Goal: Check status: Check status

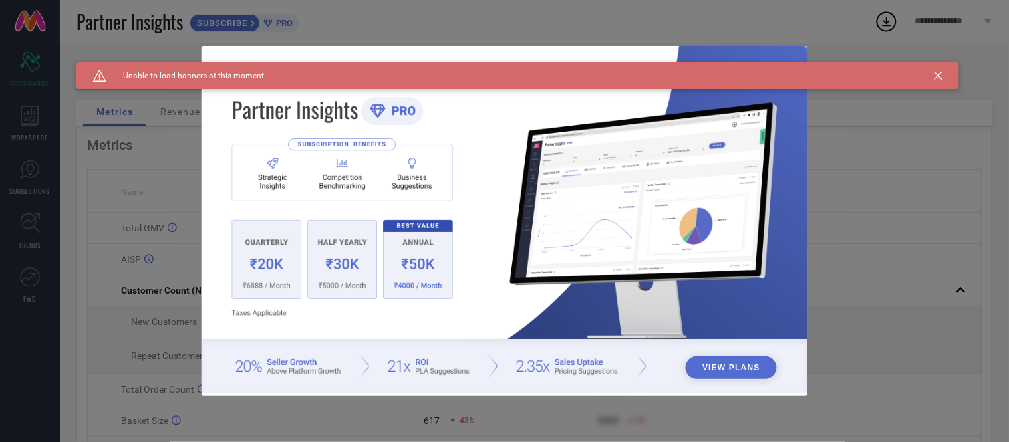
click at [938, 75] on icon at bounding box center [939, 76] width 8 height 8
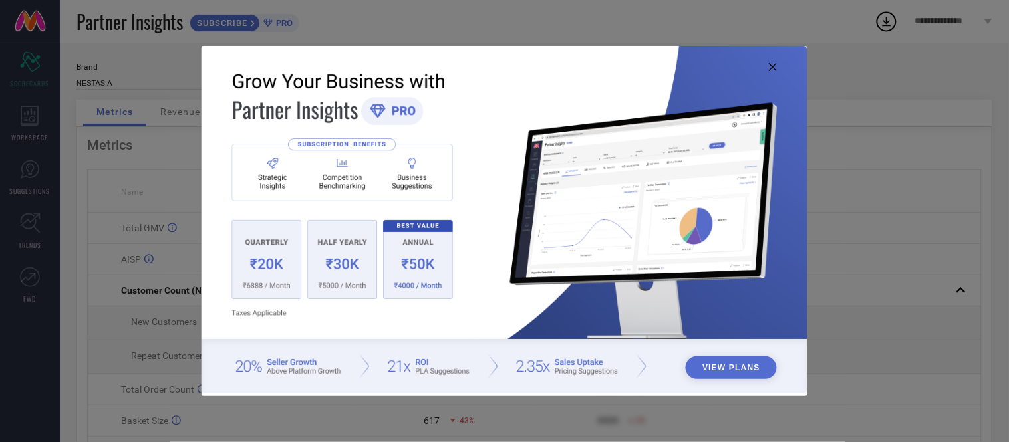
click at [774, 68] on icon at bounding box center [773, 67] width 8 height 8
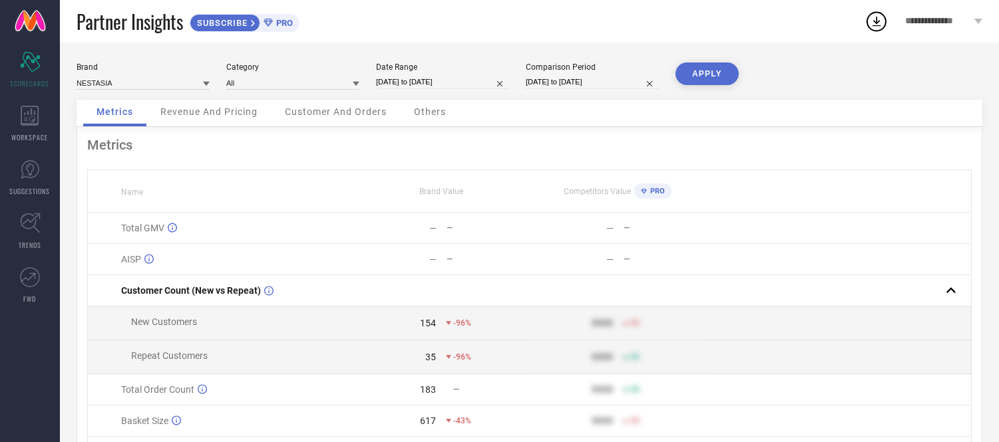
select select "8"
select select "2025"
select select "9"
select select "2025"
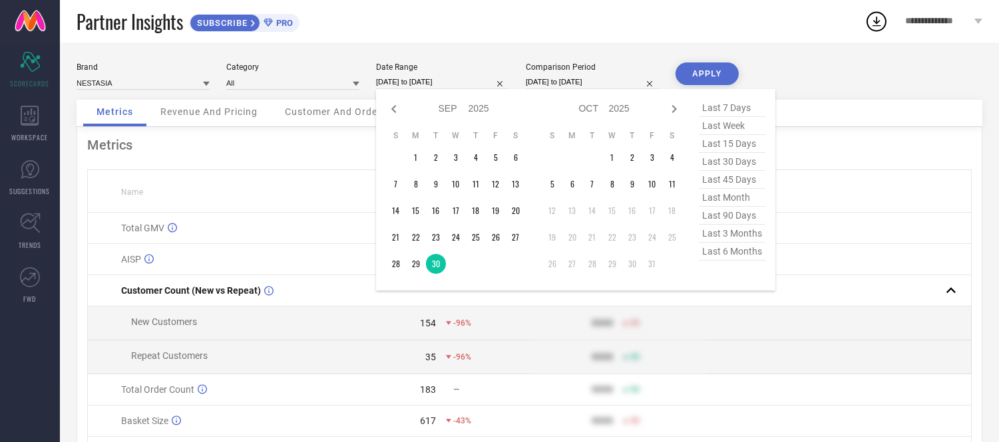
click at [434, 83] on input "[DATE] to [DATE]" at bounding box center [442, 82] width 133 height 14
click at [671, 105] on icon at bounding box center [674, 109] width 16 height 16
select select "9"
select select "2025"
select select "10"
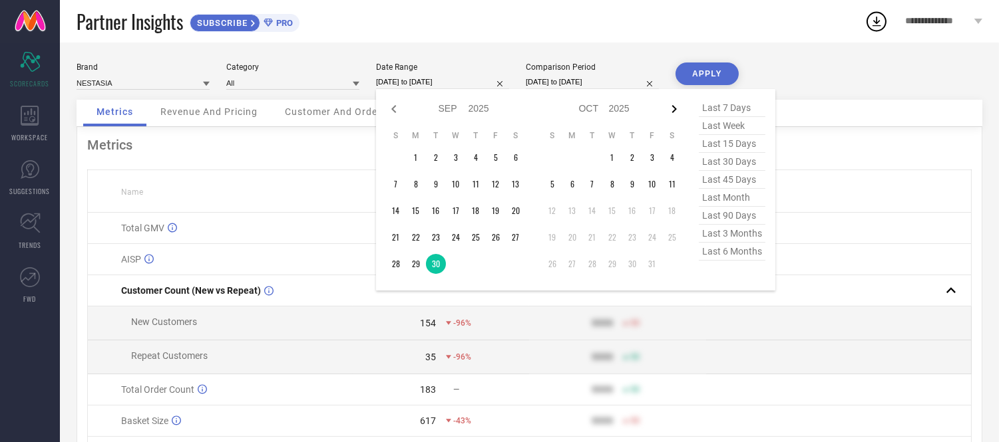
select select "2025"
click at [510, 184] on td "11" at bounding box center [516, 184] width 20 height 20
type input "[DATE] to [DATE]"
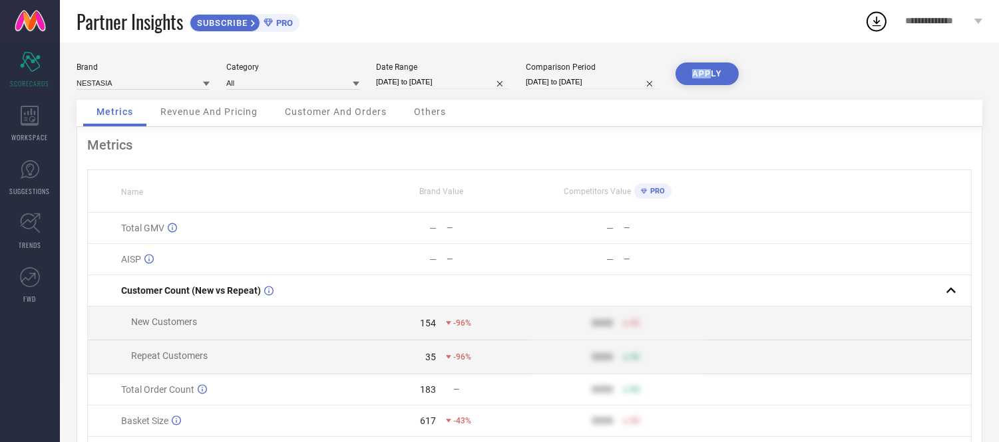
click at [711, 67] on div "Brand NESTASIA Category All Date Range [DATE] to [DATE] Comparison Period [DATE…" at bounding box center [529, 298] width 939 height 511
click at [711, 67] on button "APPLY" at bounding box center [706, 74] width 63 height 23
click at [430, 106] on div "Others" at bounding box center [430, 113] width 59 height 27
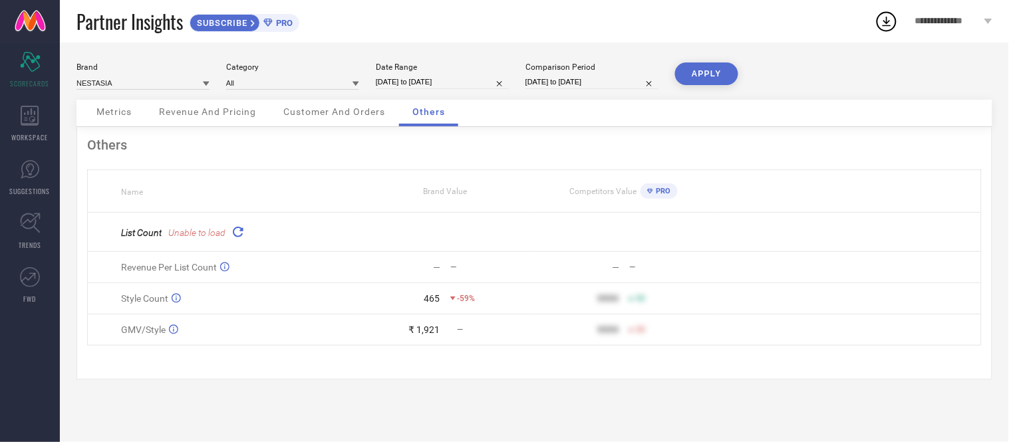
click at [234, 235] on icon at bounding box center [237, 231] width 15 height 15
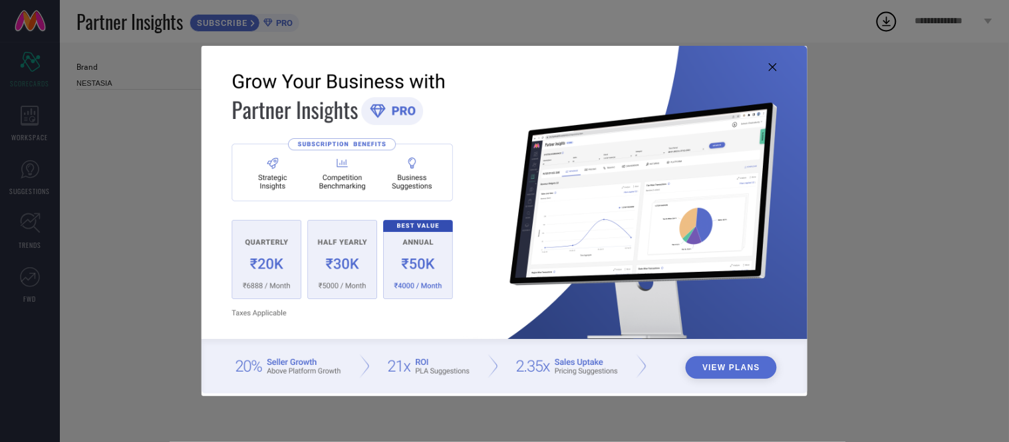
type input "All"
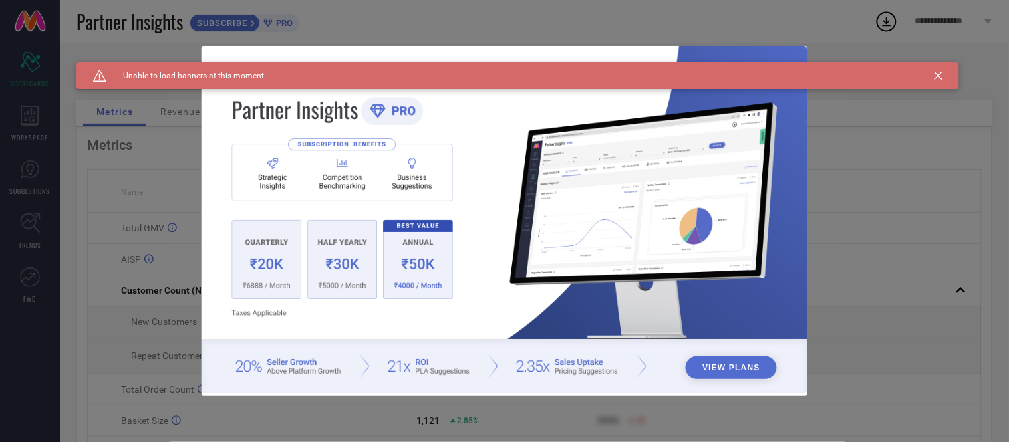
click at [934, 74] on div "Caution Created with Sketch. Unable to load banners at this moment" at bounding box center [518, 76] width 883 height 27
click at [939, 74] on icon at bounding box center [939, 76] width 8 height 8
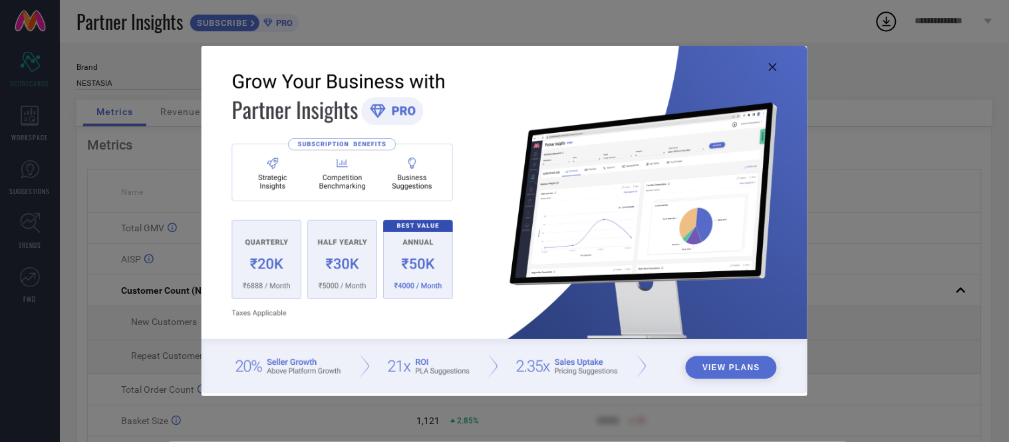
click at [773, 68] on icon at bounding box center [773, 67] width 8 height 8
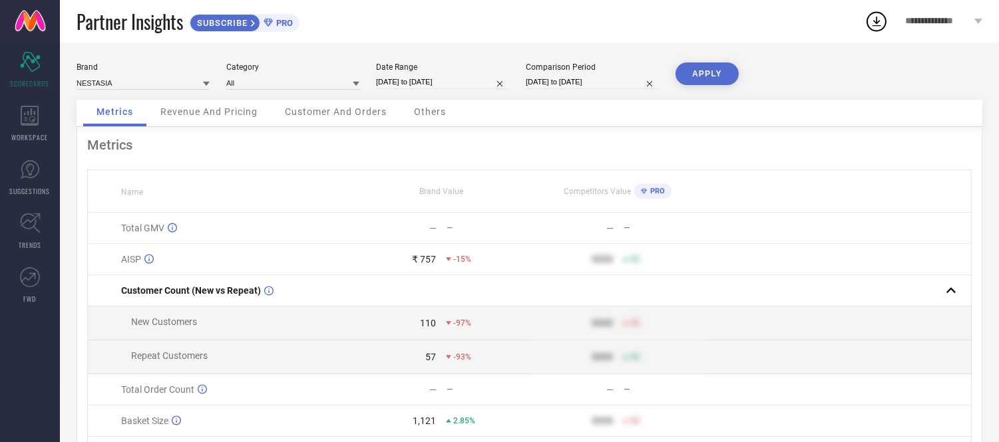
click at [709, 64] on button "APPLY" at bounding box center [706, 74] width 63 height 23
click at [439, 116] on span "Others" at bounding box center [430, 111] width 32 height 11
